Goal: Communication & Community: Answer question/provide support

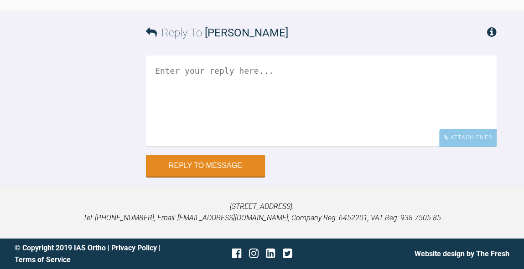
scroll to position [5992, 0]
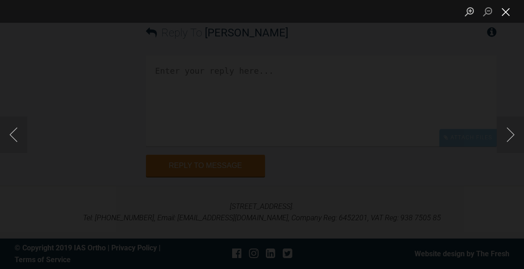
click at [511, 17] on button "Close lightbox" at bounding box center [505, 12] width 18 height 16
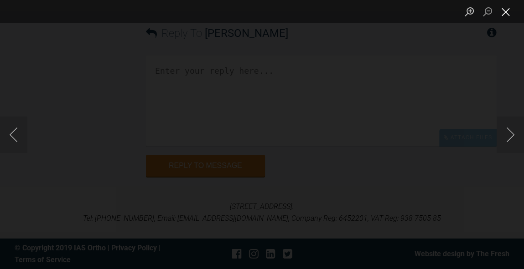
click at [510, 14] on button "Close lightbox" at bounding box center [505, 12] width 18 height 16
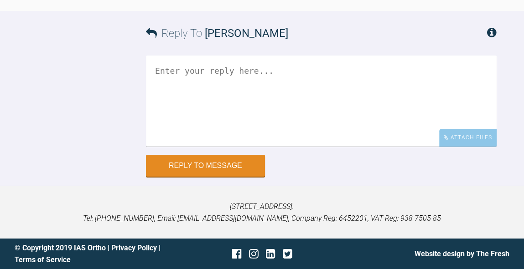
scroll to position [6163, 0]
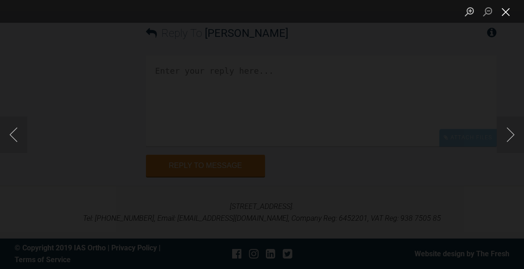
click at [505, 14] on button "Close lightbox" at bounding box center [505, 12] width 18 height 16
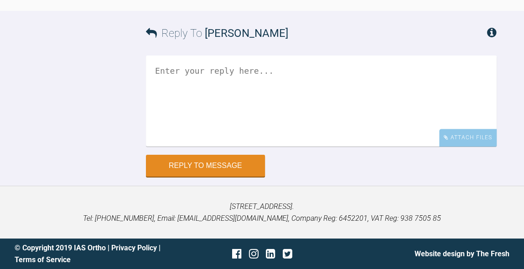
scroll to position [6207, 0]
click at [343, 147] on textarea at bounding box center [321, 101] width 351 height 91
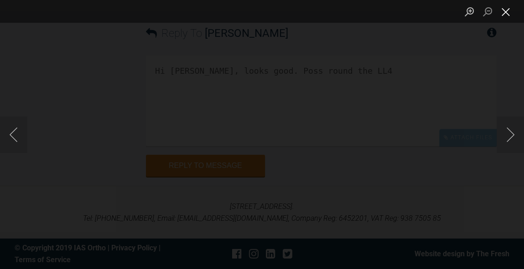
click at [510, 14] on button "Close lightbox" at bounding box center [505, 12] width 18 height 16
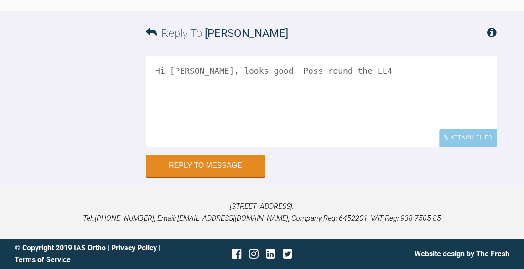
scroll to position [6323, 0]
click at [303, 73] on textarea "Hi Neeraj, looks good. Poss round the LL4" at bounding box center [321, 101] width 351 height 91
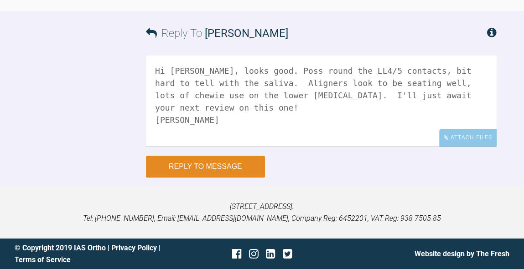
type textarea "Hi Neeraj, looks good. Poss round the LL4/5 contacts, bit hard to tell with the…"
click at [229, 165] on button "Reply to Message" at bounding box center [205, 167] width 119 height 22
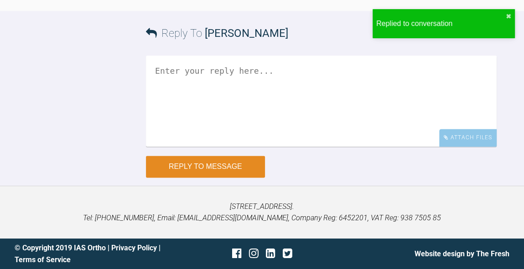
scroll to position [6503, 0]
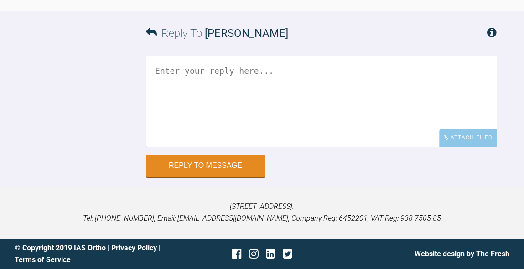
scroll to position [11093, 0]
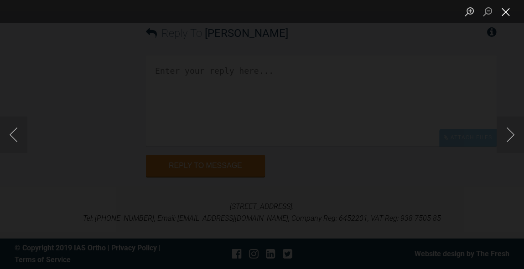
click at [508, 11] on button "Close lightbox" at bounding box center [505, 12] width 18 height 16
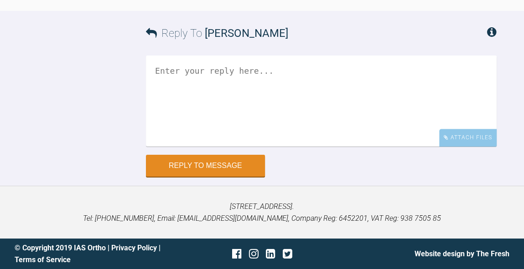
scroll to position [11337, 0]
click at [365, 147] on textarea at bounding box center [321, 101] width 351 height 91
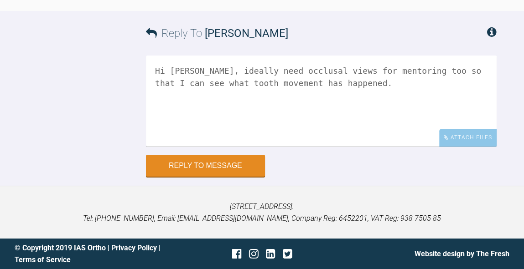
scroll to position [11201, 0]
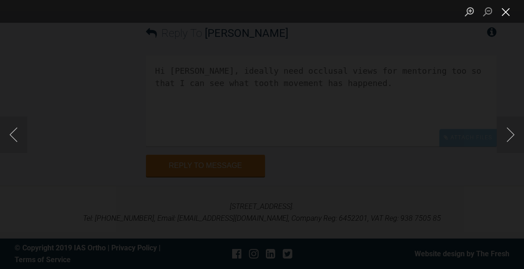
click at [508, 18] on button "Close lightbox" at bounding box center [505, 12] width 18 height 16
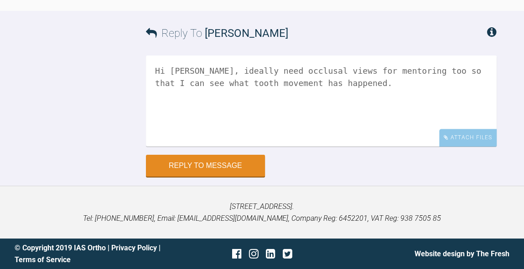
scroll to position [11205, 0]
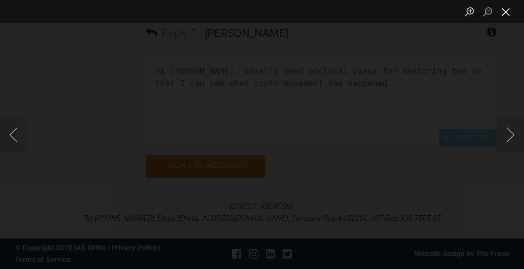
click at [509, 14] on button "Close lightbox" at bounding box center [505, 12] width 18 height 16
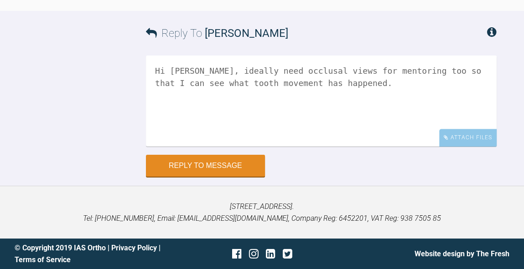
scroll to position [11158, 0]
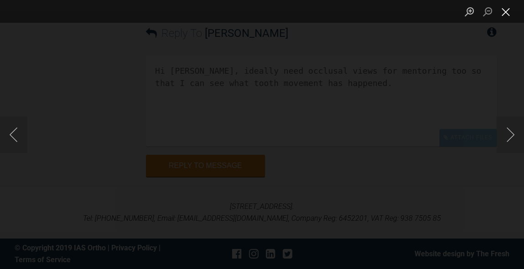
click at [501, 16] on button "Close lightbox" at bounding box center [505, 12] width 18 height 16
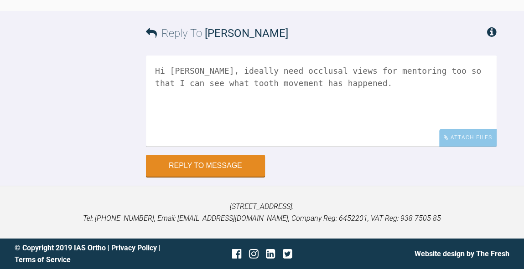
scroll to position [11408, 0]
click at [287, 77] on textarea "Hi Neeraj, ideally need occlusal views for mentoring too so that I can see what…" at bounding box center [321, 101] width 351 height 91
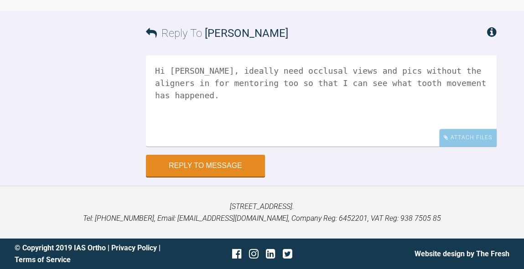
click at [312, 91] on textarea "Hi Neeraj, ideally need occlusal views and pics without the aligners in for men…" at bounding box center [321, 101] width 351 height 91
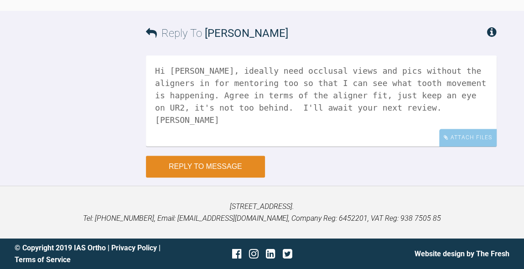
type textarea "Hi Neeraj, ideally need occlusal views and pics without the aligners in for men…"
click at [209, 169] on button "Reply to Message" at bounding box center [205, 167] width 119 height 22
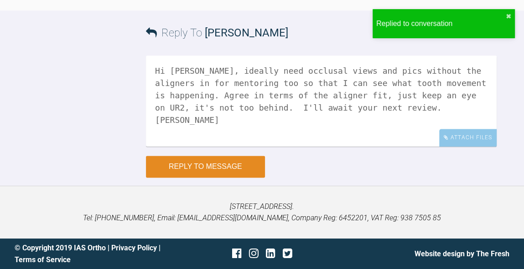
scroll to position [11596, 0]
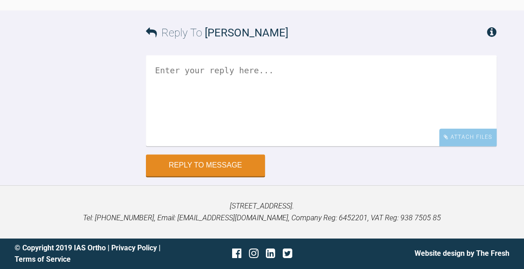
scroll to position [6686, 0]
click at [338, 146] on textarea at bounding box center [321, 100] width 351 height 91
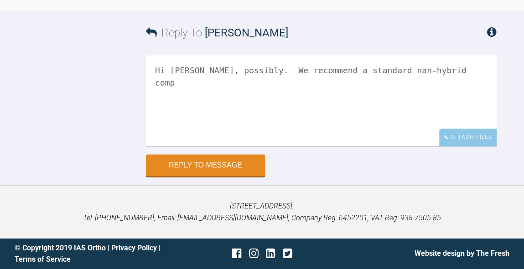
click at [337, 146] on textarea "Hi [PERSON_NAME], possibly. We recommend a standard nan-hybrid comp" at bounding box center [321, 100] width 351 height 91
click at [400, 146] on textarea "Hi Andrew, possibly. We recommend a standard nano-hybrid comp" at bounding box center [321, 100] width 351 height 91
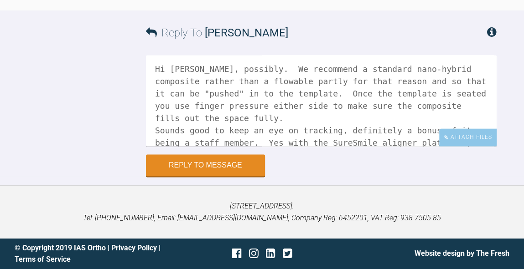
scroll to position [13, 0]
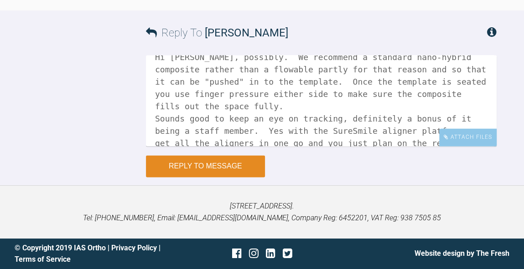
type textarea "Hi Andrew, possibly. We recommend a standard nano-hybrid composite rather than …"
click at [238, 170] on button "Reply to Message" at bounding box center [205, 166] width 119 height 22
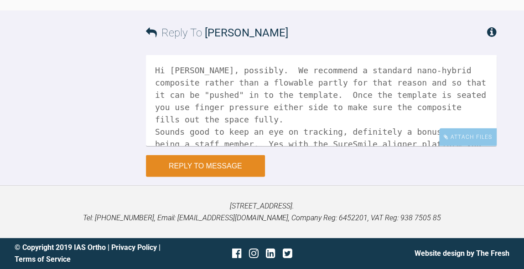
scroll to position [7043, 0]
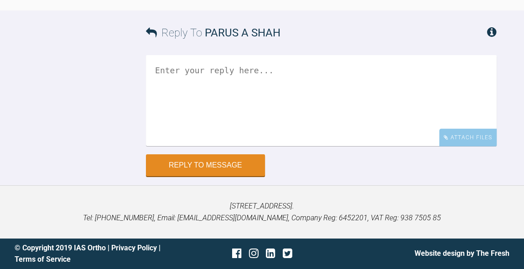
scroll to position [1499, 0]
click at [372, 55] on div "Reply To PARUS A SHAH" at bounding box center [321, 32] width 351 height 45
click at [328, 106] on textarea at bounding box center [321, 101] width 351 height 91
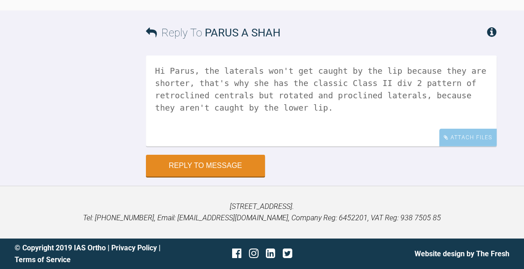
scroll to position [1505, 0]
click at [328, 147] on textarea "Hi Parus, the laterals won't get caught by the lip because they are shorter, th…" at bounding box center [321, 101] width 351 height 91
click at [331, 147] on textarea "Hi Parus, the laterals won't get caught by the lip because they are shorter, th…" at bounding box center [321, 101] width 351 height 91
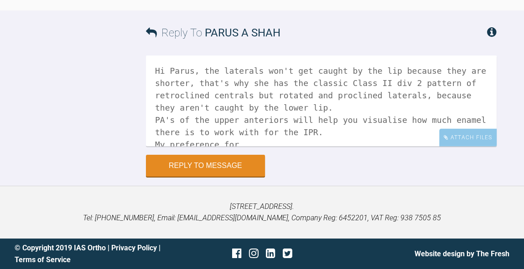
scroll to position [1549, 0]
click at [246, 147] on textarea "Hi Parus, the laterals won't get caught by the lip because they are shorter, th…" at bounding box center [321, 101] width 351 height 91
click at [294, 147] on textarea "Hi Parus, the laterals won't get caught by the lip because they are shorter, th…" at bounding box center [321, 101] width 351 height 91
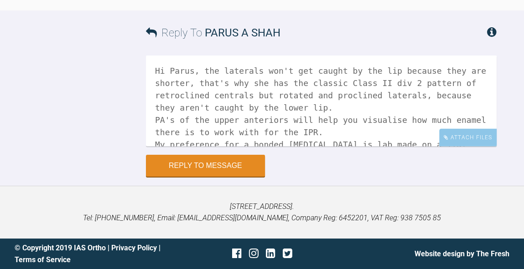
click at [365, 147] on textarea "Hi Parus, the laterals won't get caught by the lip because they are shorter, th…" at bounding box center [321, 101] width 351 height 91
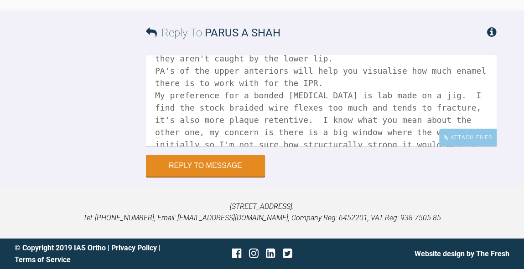
scroll to position [1426, 0]
drag, startPoint x: 239, startPoint y: 165, endPoint x: 150, endPoint y: 168, distance: 89.4
copy link "parusshah@hotmail.com"
drag, startPoint x: 280, startPoint y: 163, endPoint x: 239, endPoint y: 164, distance: 41.0
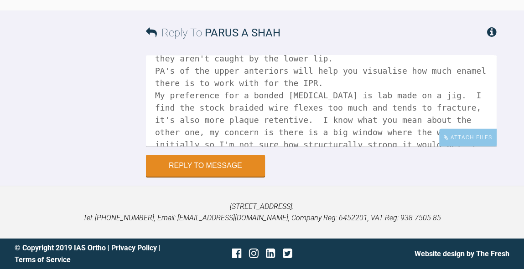
copy div "Suresmile0"
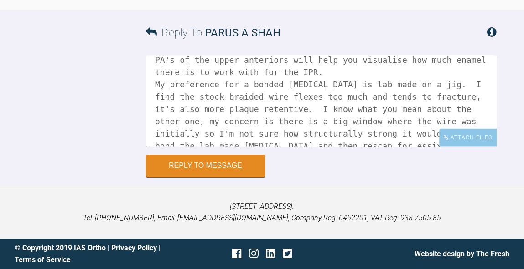
scroll to position [60, 0]
click at [467, 111] on textarea "Hi Parus, the laterals won't get caught by the lip because they are shorter, th…" at bounding box center [321, 101] width 351 height 91
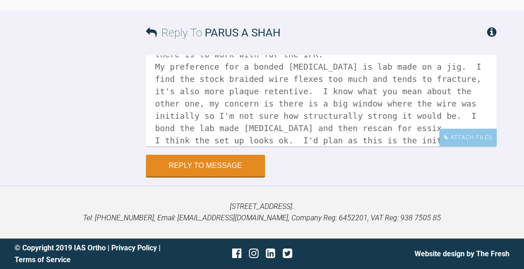
scroll to position [78, 0]
click at [301, 100] on textarea "Hi Parus, the laterals won't get caught by the lip because they are shorter, th…" at bounding box center [321, 101] width 351 height 91
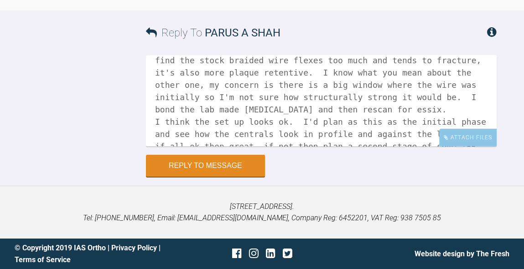
scroll to position [96, 0]
click at [460, 142] on textarea "Hi Parus, the laterals won't get caught by the lip because they are shorter, th…" at bounding box center [321, 101] width 351 height 91
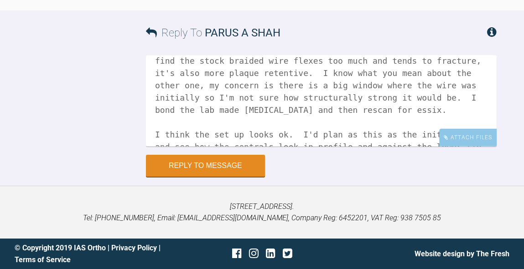
click at [247, 147] on textarea "Hi Parus, the laterals won't get caught by the lip because they are shorter, th…" at bounding box center [321, 101] width 351 height 91
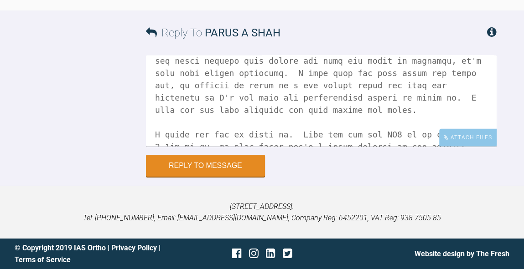
scroll to position [1628, 0]
click at [303, 147] on textarea at bounding box center [321, 101] width 351 height 91
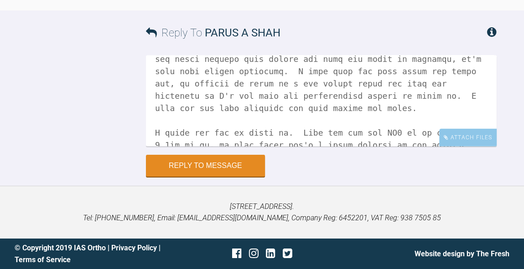
scroll to position [144, 0]
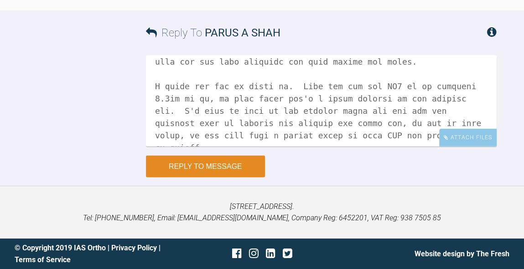
type textarea "Hi Parus, the laterals won't get caught by the lip because they are shorter, th…"
click at [222, 178] on button "Reply to Message" at bounding box center [205, 167] width 119 height 22
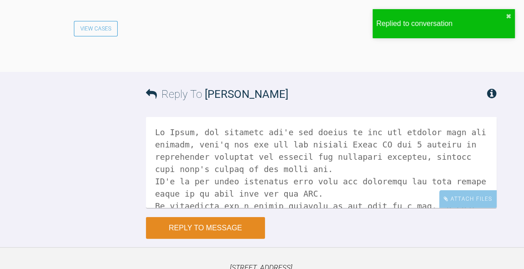
scroll to position [1829, 0]
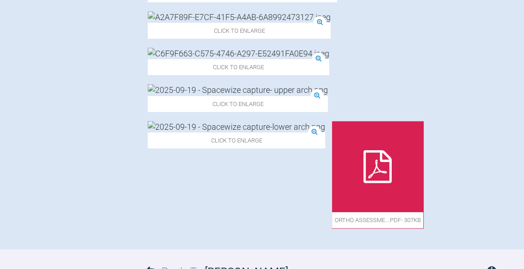
scroll to position [919, 0]
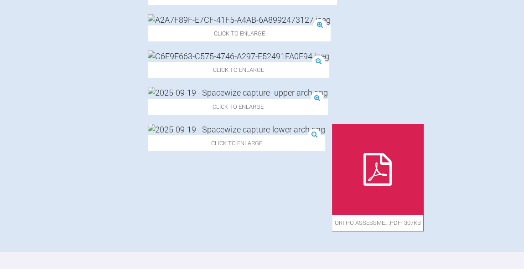
click at [328, 87] on img at bounding box center [238, 92] width 180 height 11
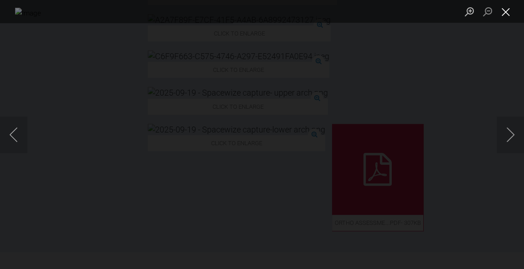
click at [506, 13] on button "Close lightbox" at bounding box center [505, 12] width 18 height 16
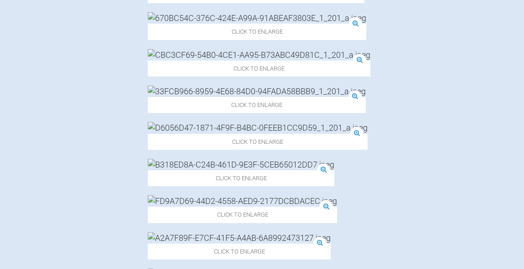
scroll to position [628, 0]
